Goal: Information Seeking & Learning: Learn about a topic

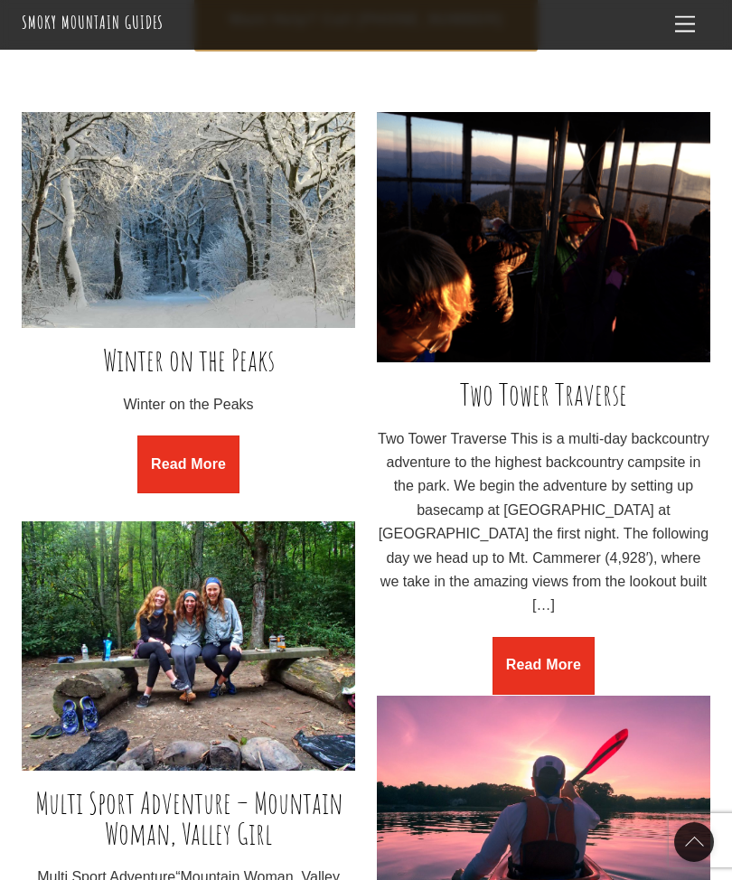
scroll to position [1251, 0]
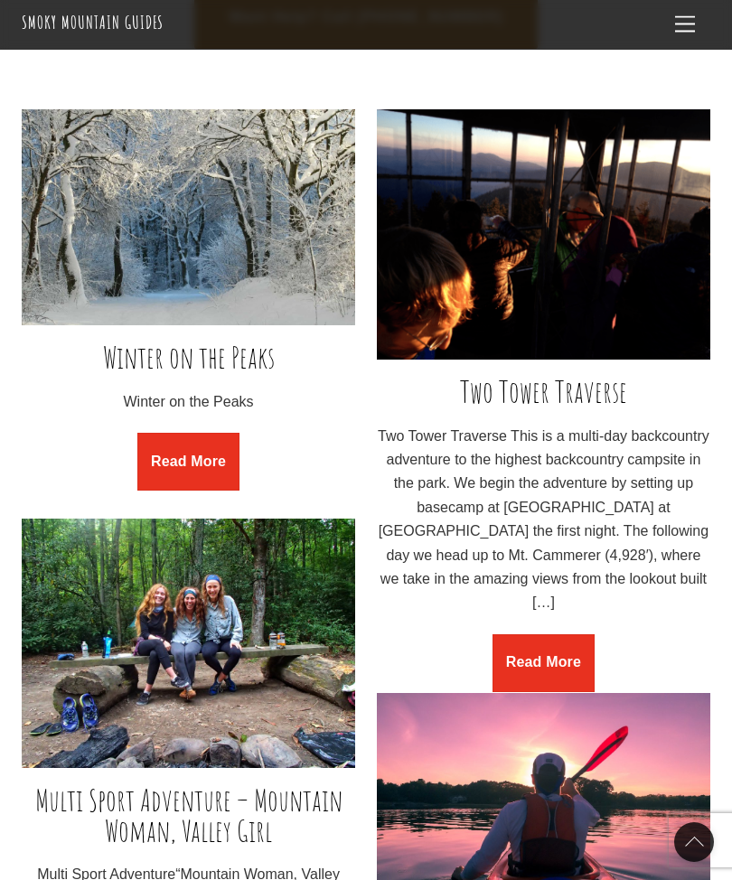
click at [551, 634] on link "Read More" at bounding box center [542, 663] width 101 height 58
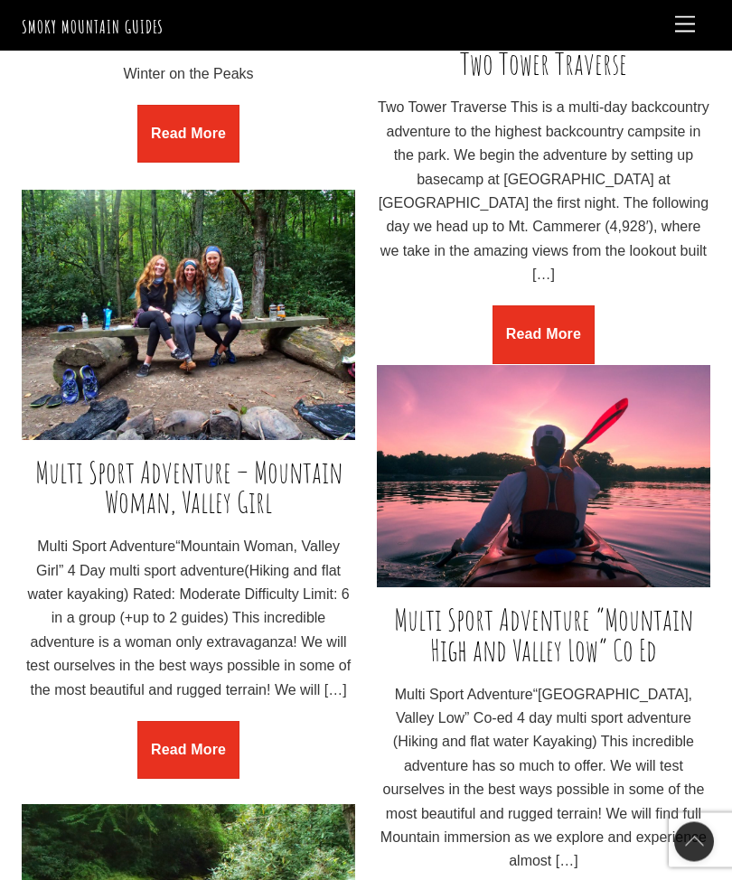
scroll to position [1580, 0]
click at [176, 721] on link "Read More" at bounding box center [187, 750] width 101 height 58
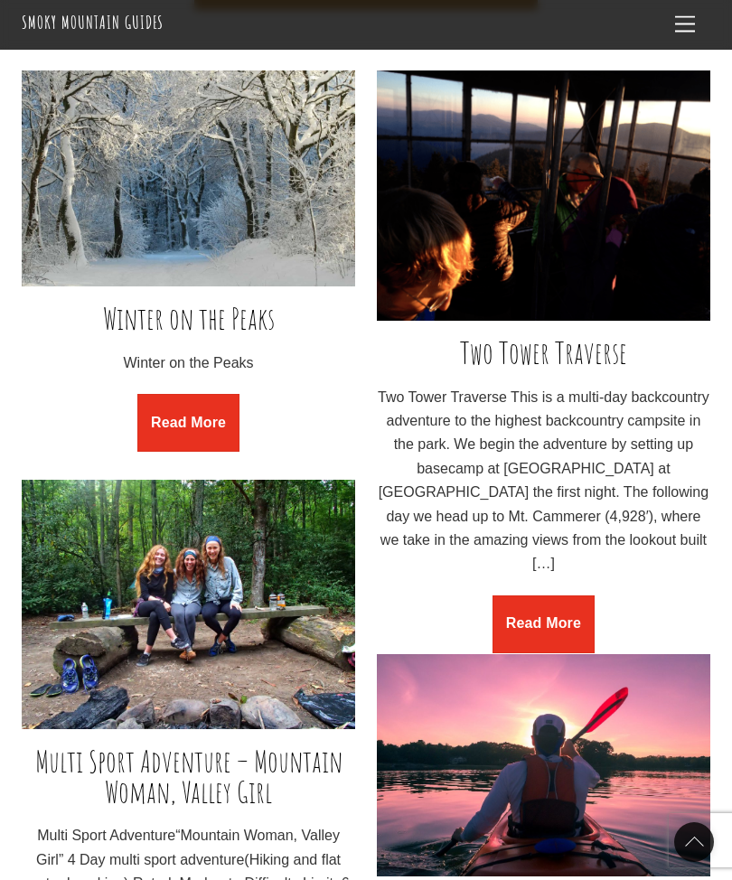
scroll to position [1148, 0]
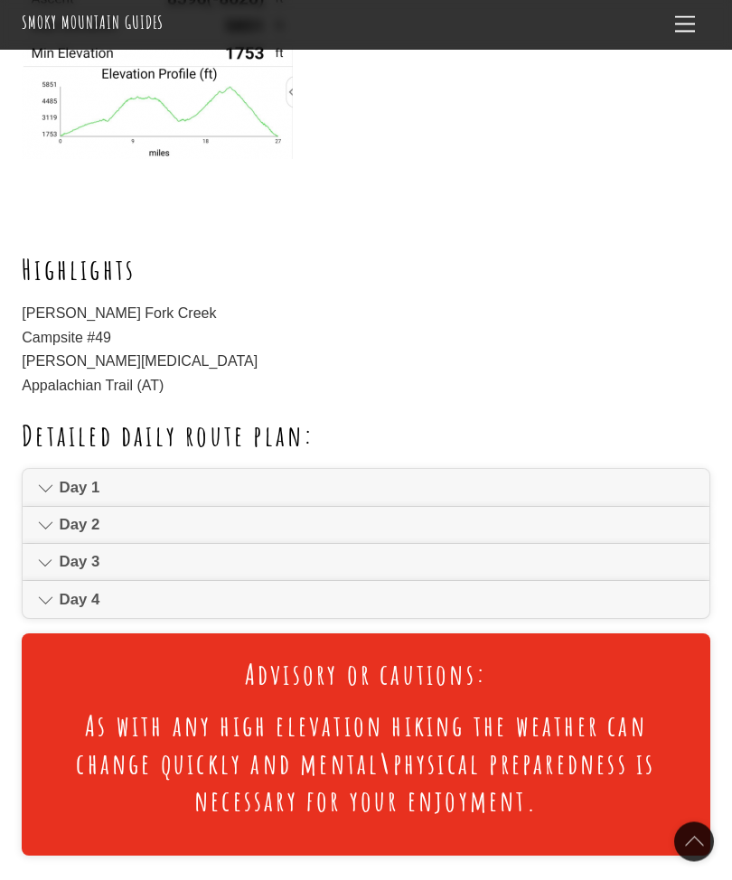
scroll to position [1067, 0]
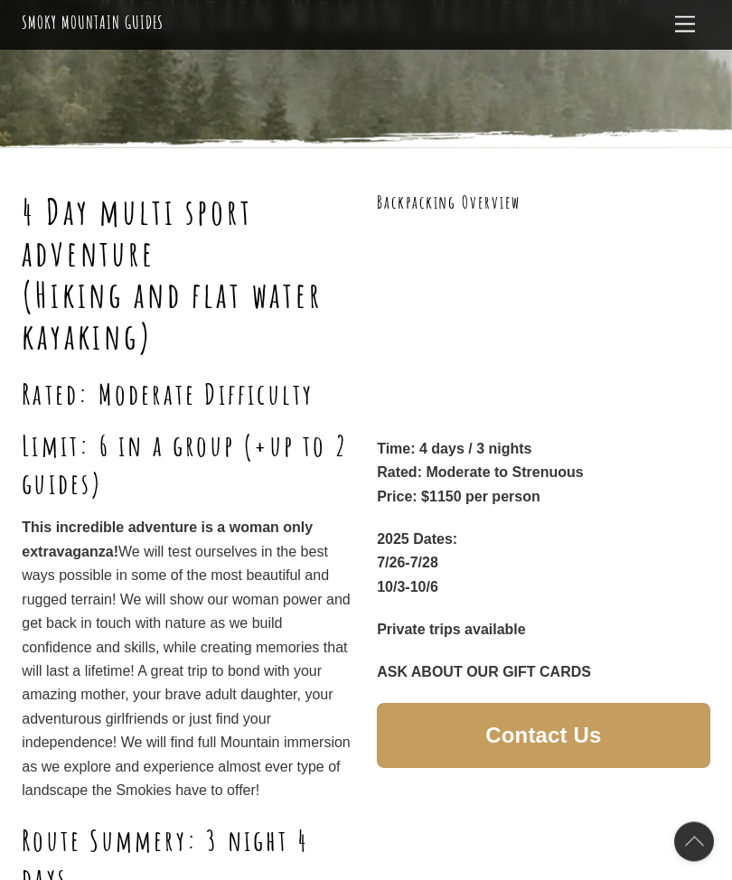
scroll to position [197, 0]
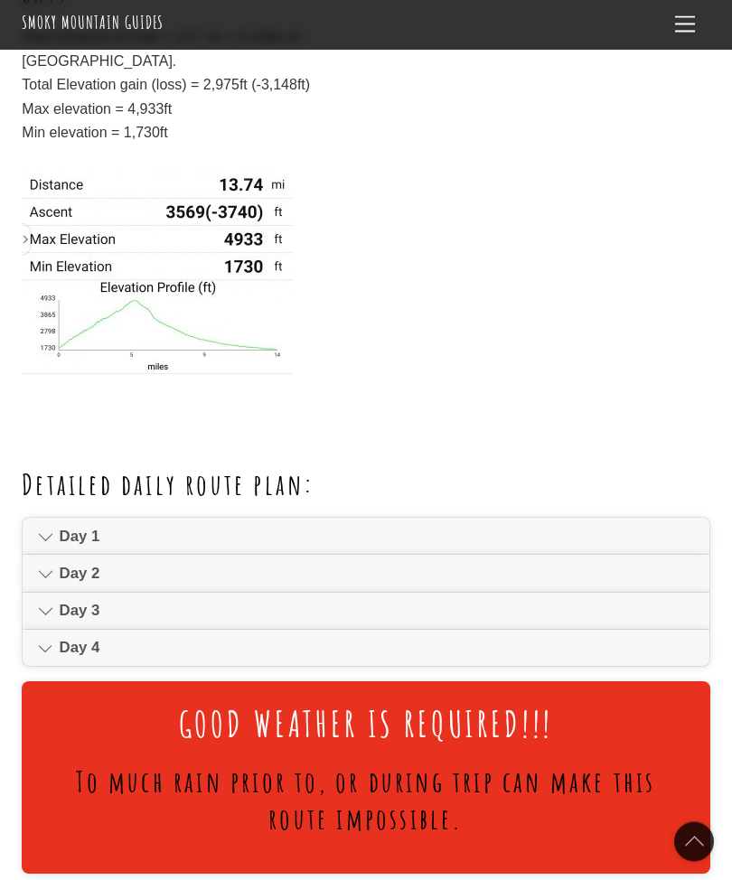
click at [54, 638] on link "Day 4" at bounding box center [366, 649] width 686 height 36
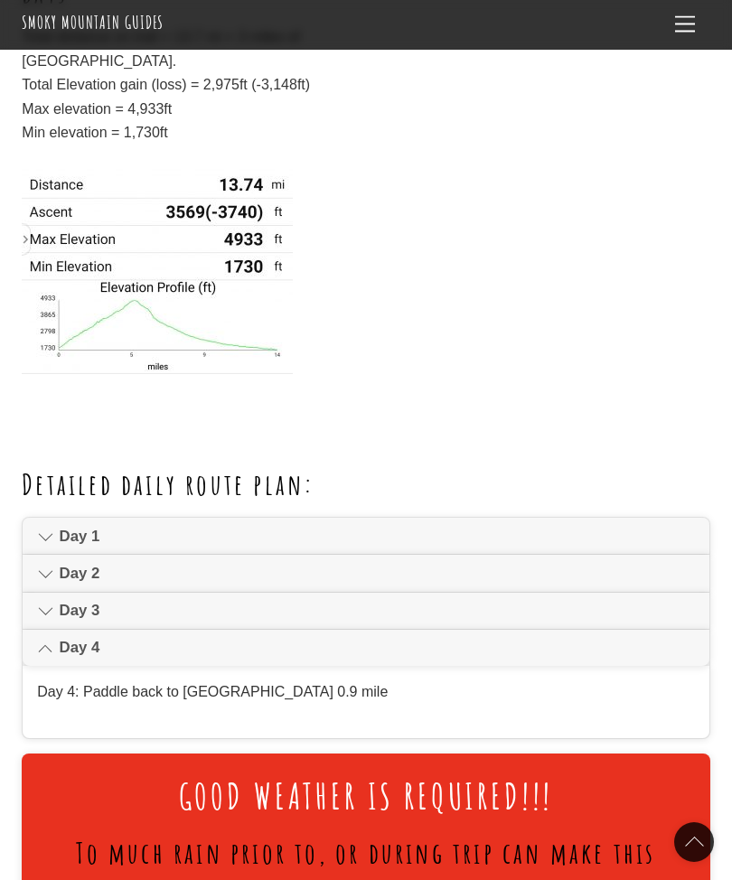
click at [45, 600] on icon at bounding box center [45, 611] width 15 height 22
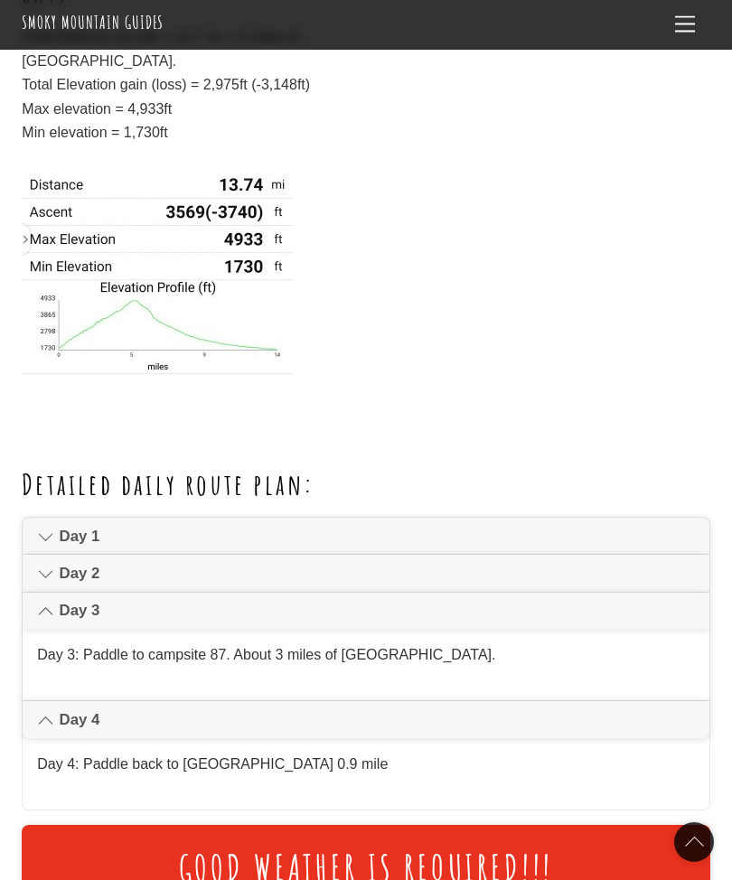
click at [43, 565] on icon at bounding box center [45, 574] width 15 height 22
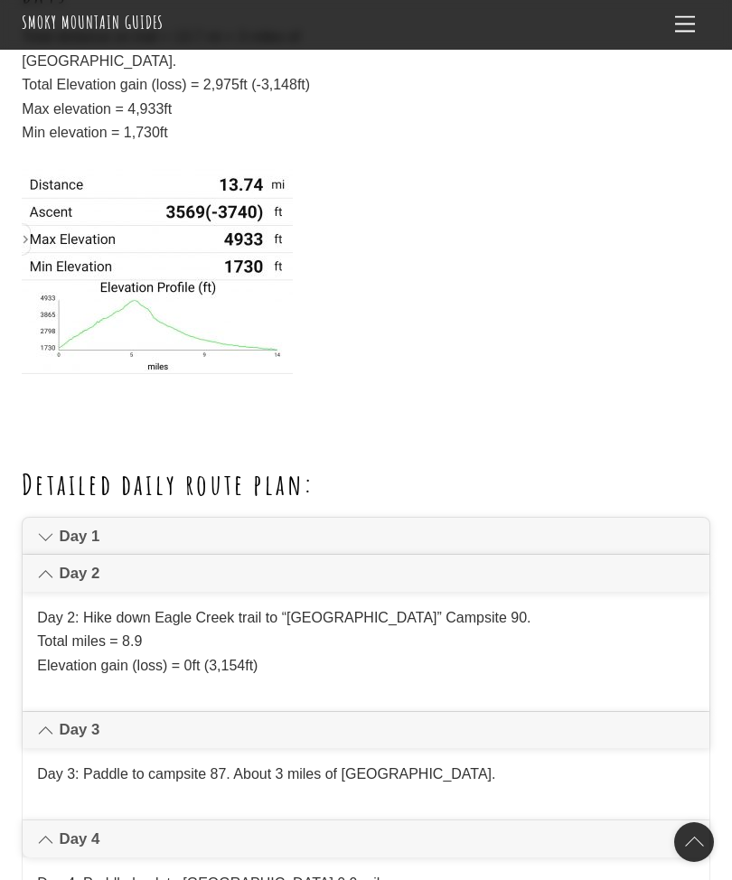
click at [48, 526] on icon at bounding box center [45, 537] width 15 height 22
